Goal: Information Seeking & Learning: Check status

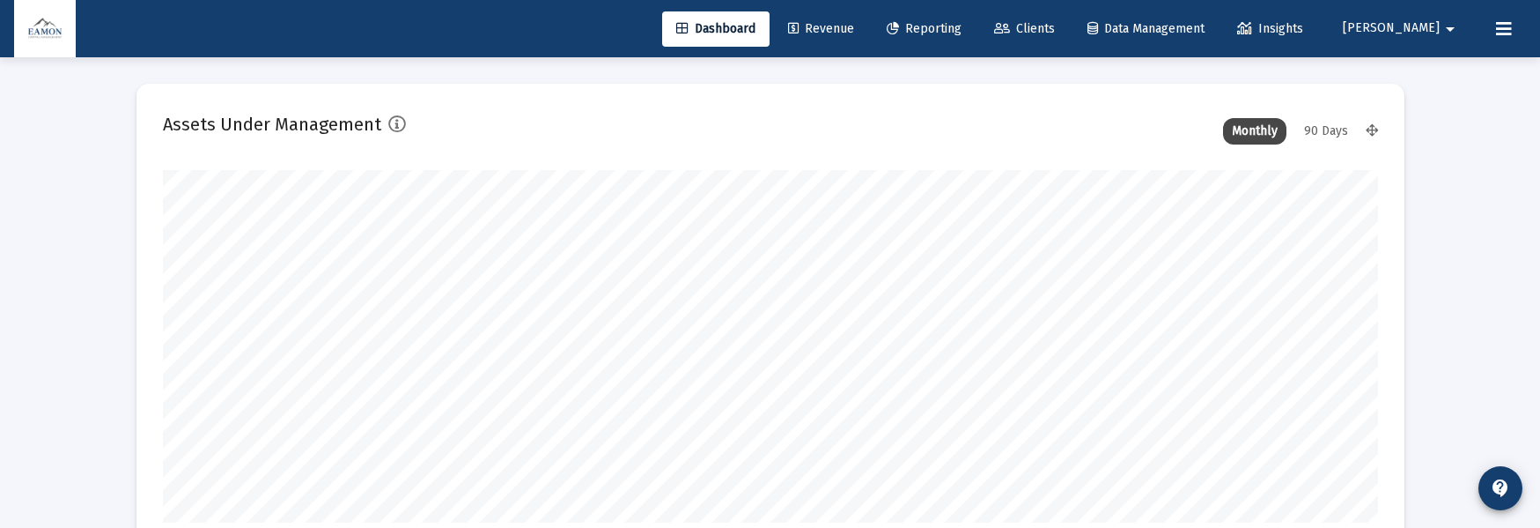
type input "[DATE]"
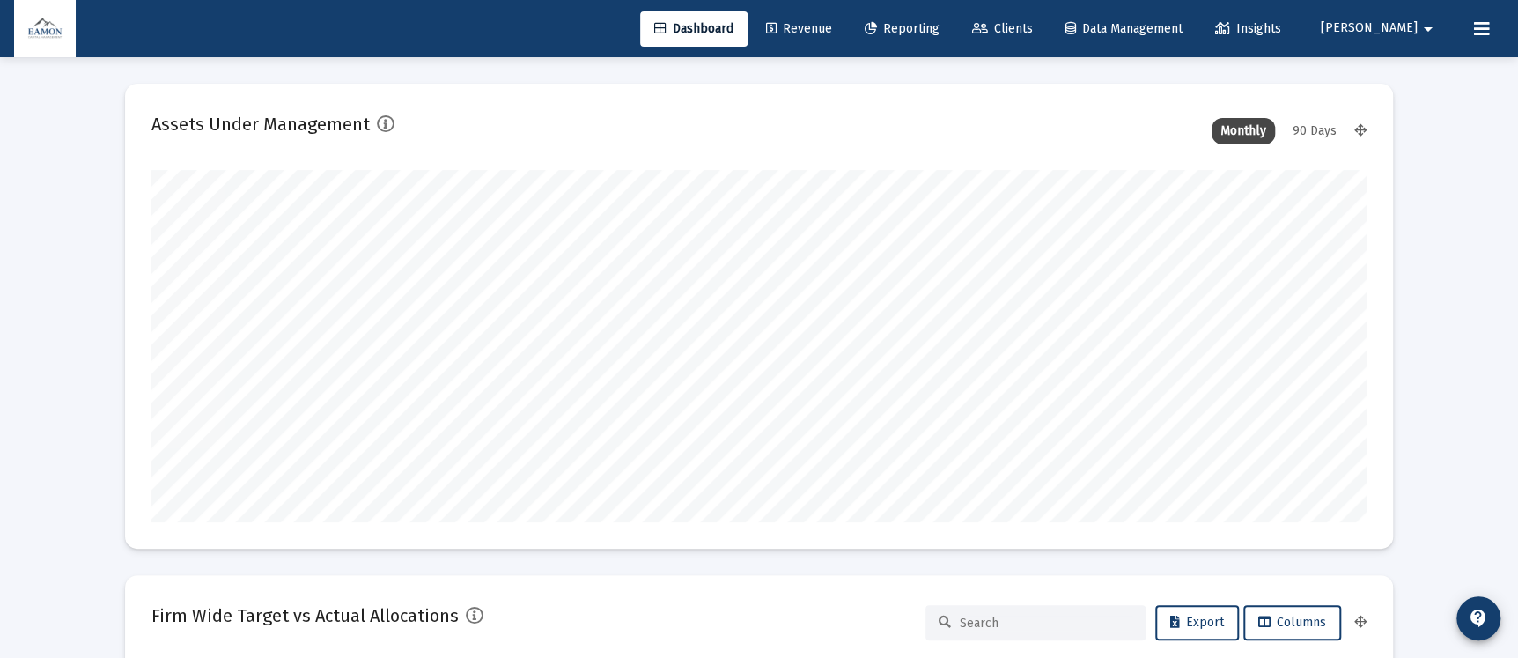
click at [832, 30] on span "Revenue" at bounding box center [799, 28] width 66 height 15
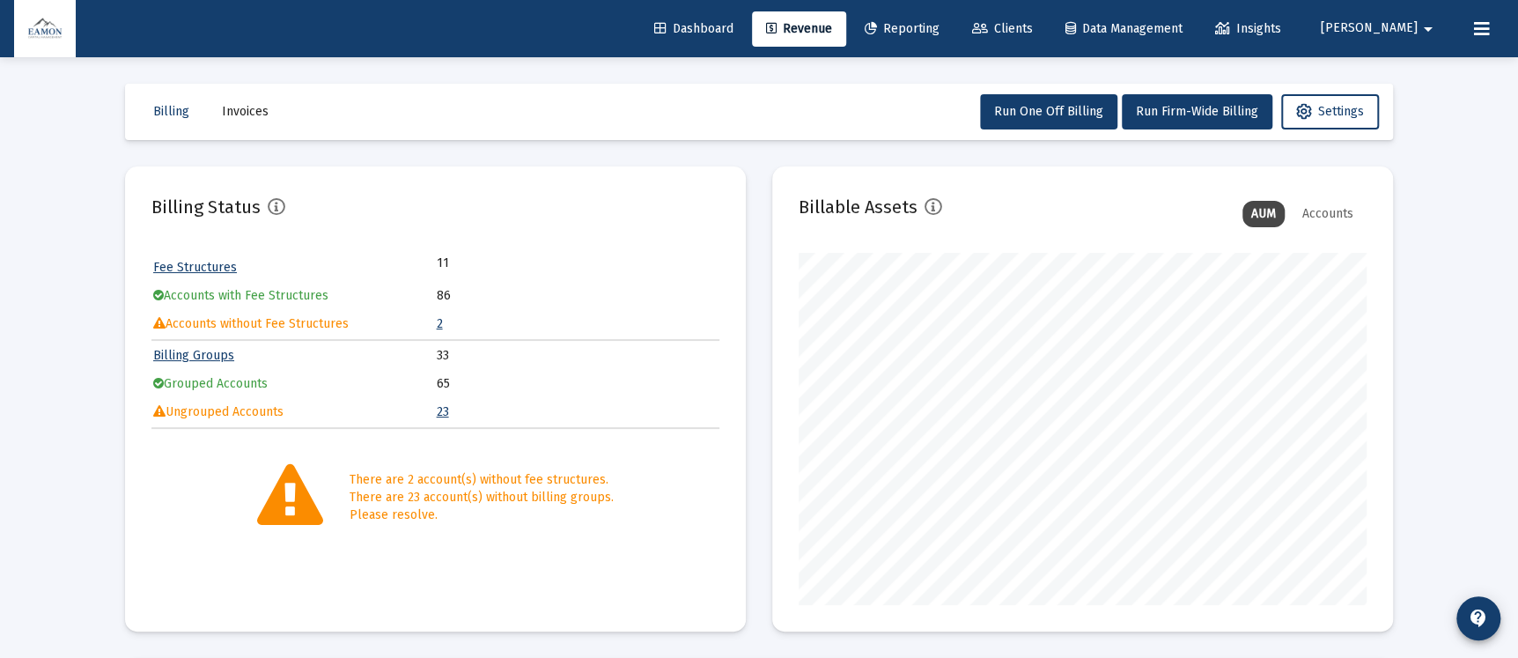
scroll to position [351, 567]
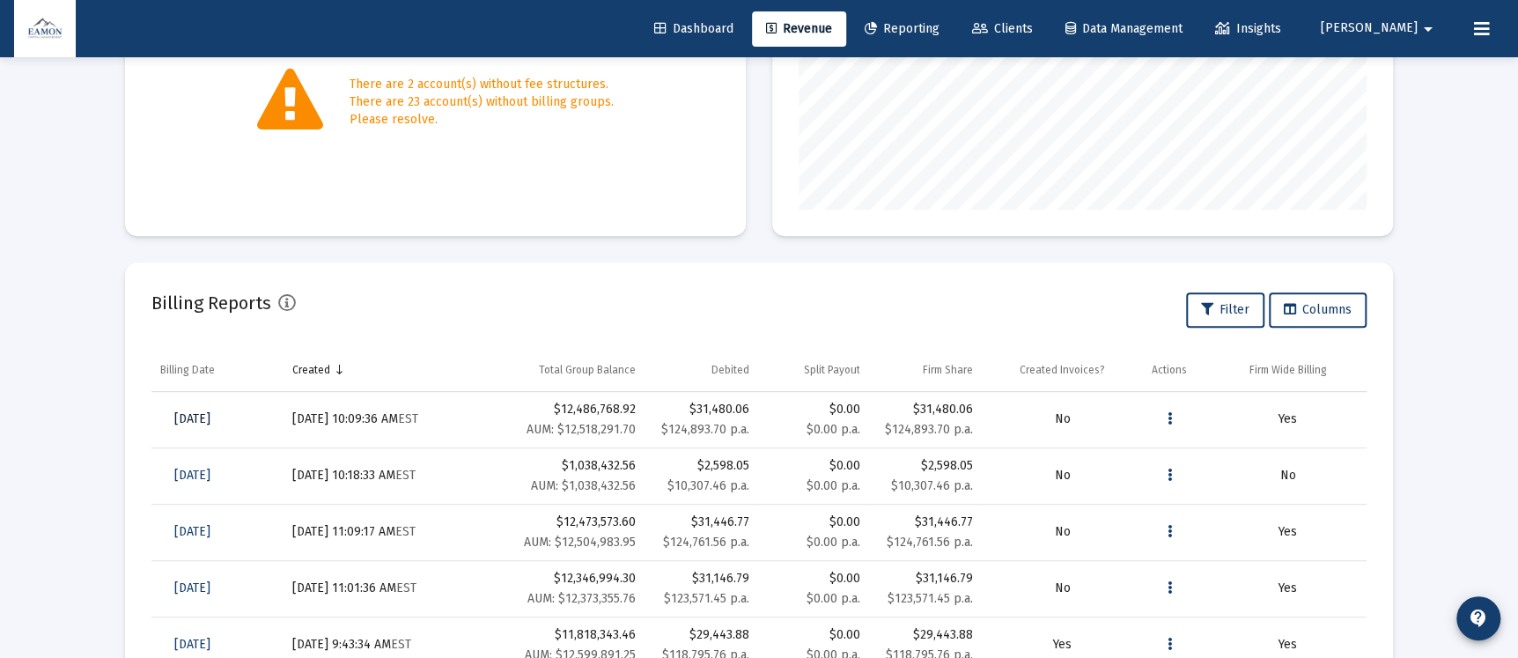
click at [192, 418] on span "[DATE]" at bounding box center [192, 418] width 36 height 15
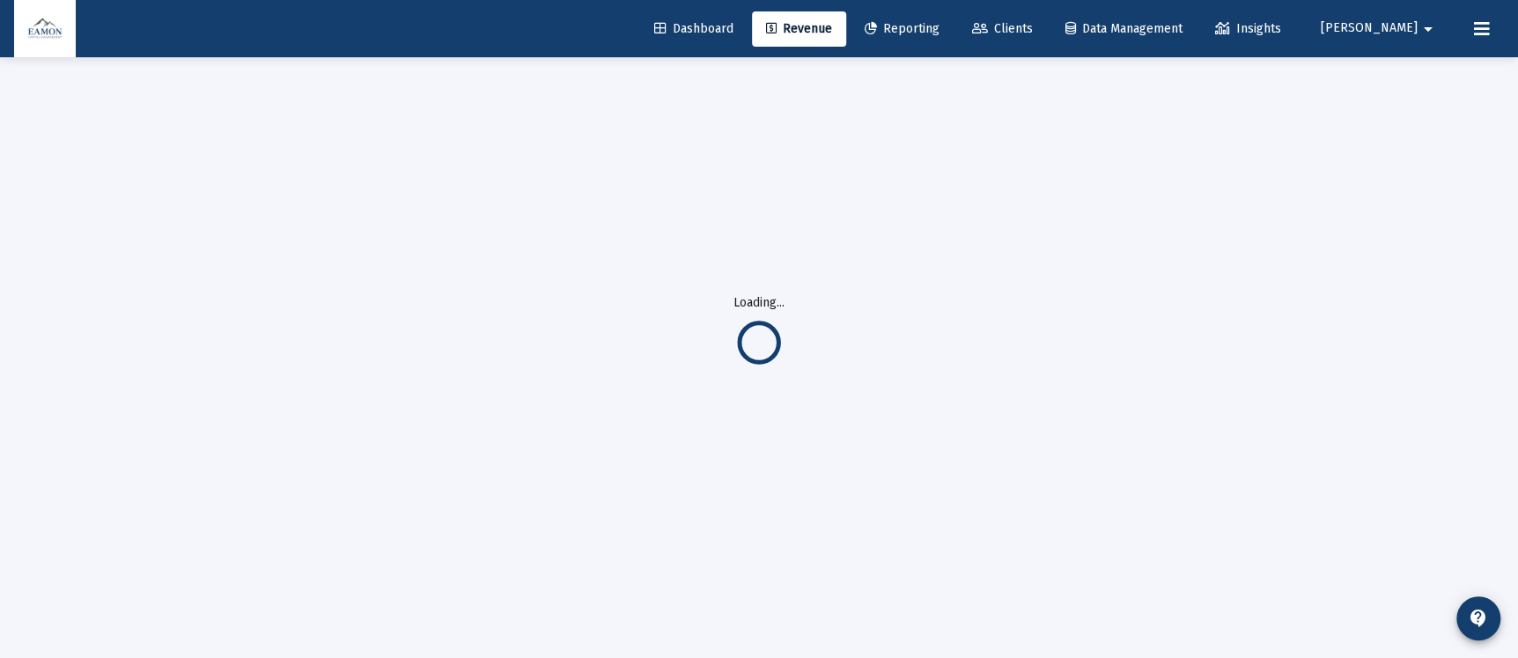
scroll to position [57, 0]
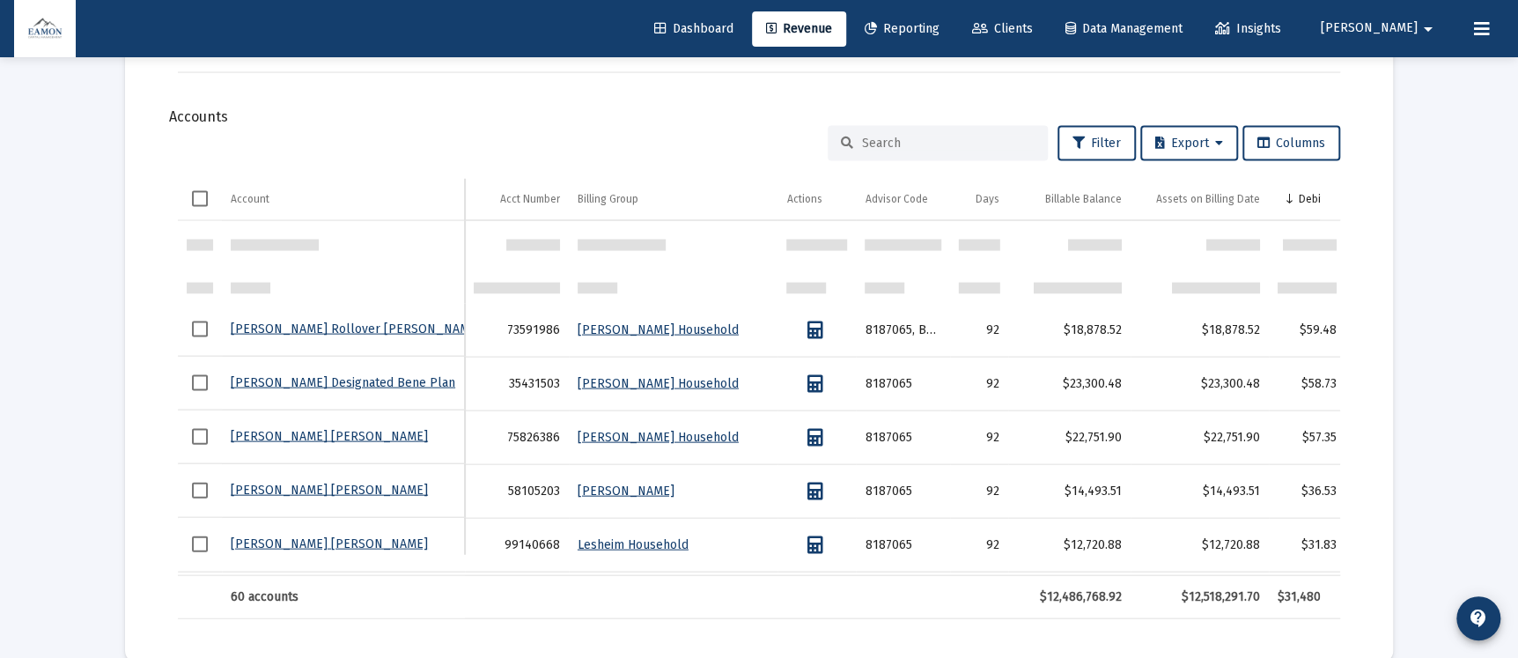
scroll to position [1981, 0]
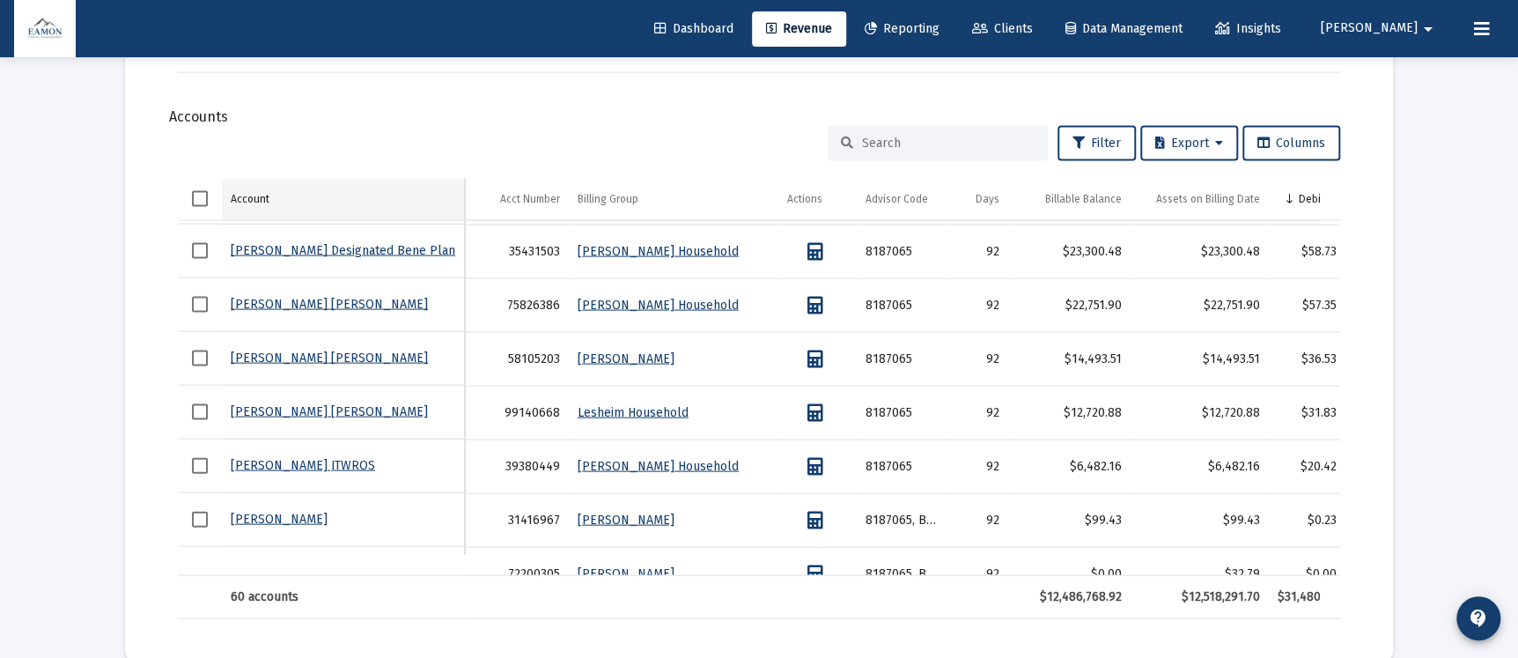
click at [246, 193] on div "Account" at bounding box center [250, 199] width 39 height 14
click at [883, 136] on input at bounding box center [948, 143] width 173 height 15
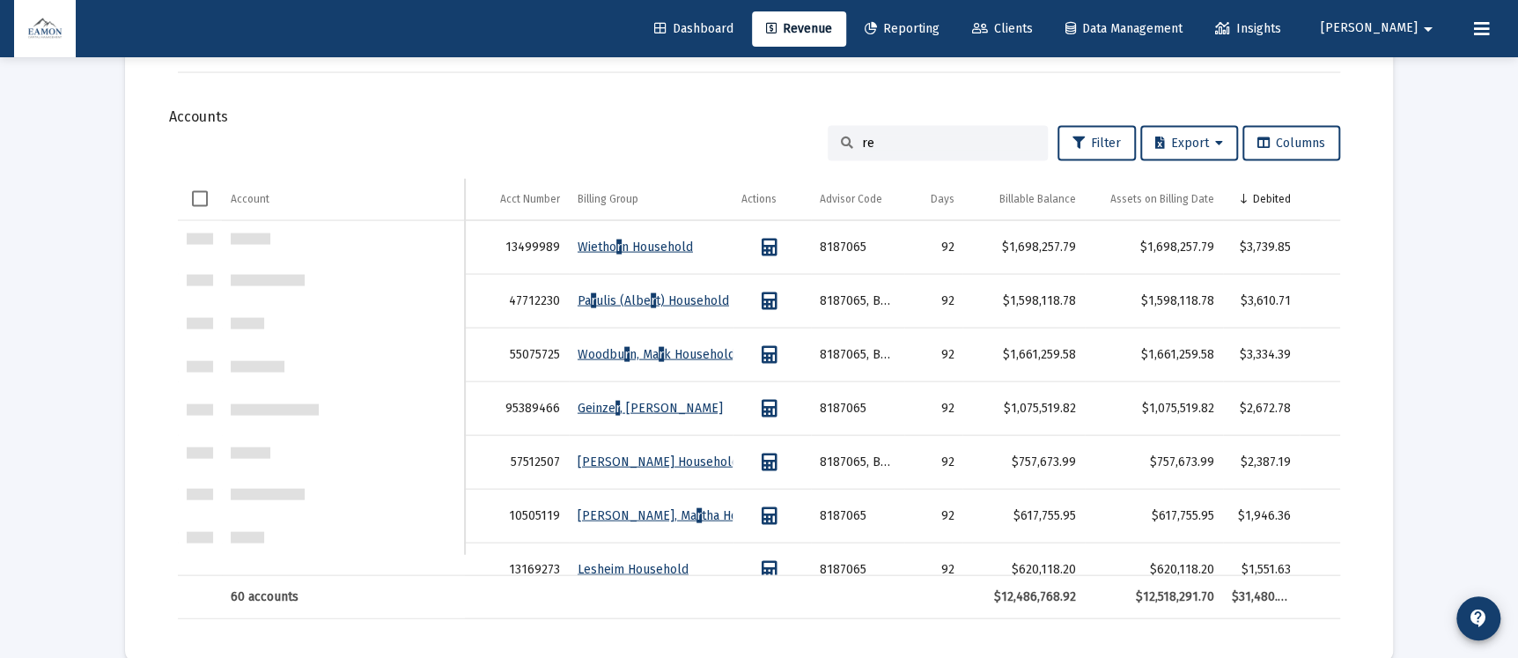
scroll to position [0, 0]
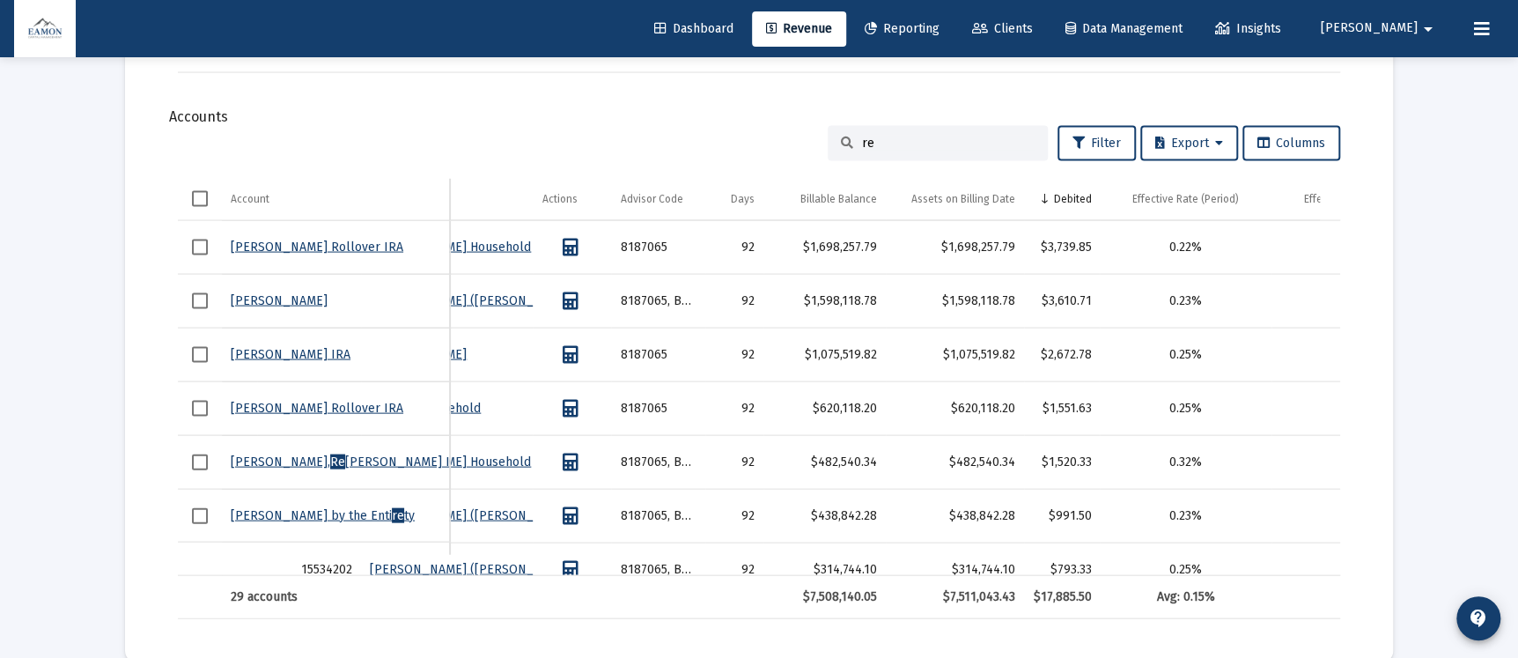
type input "re"
